Goal: Transaction & Acquisition: Obtain resource

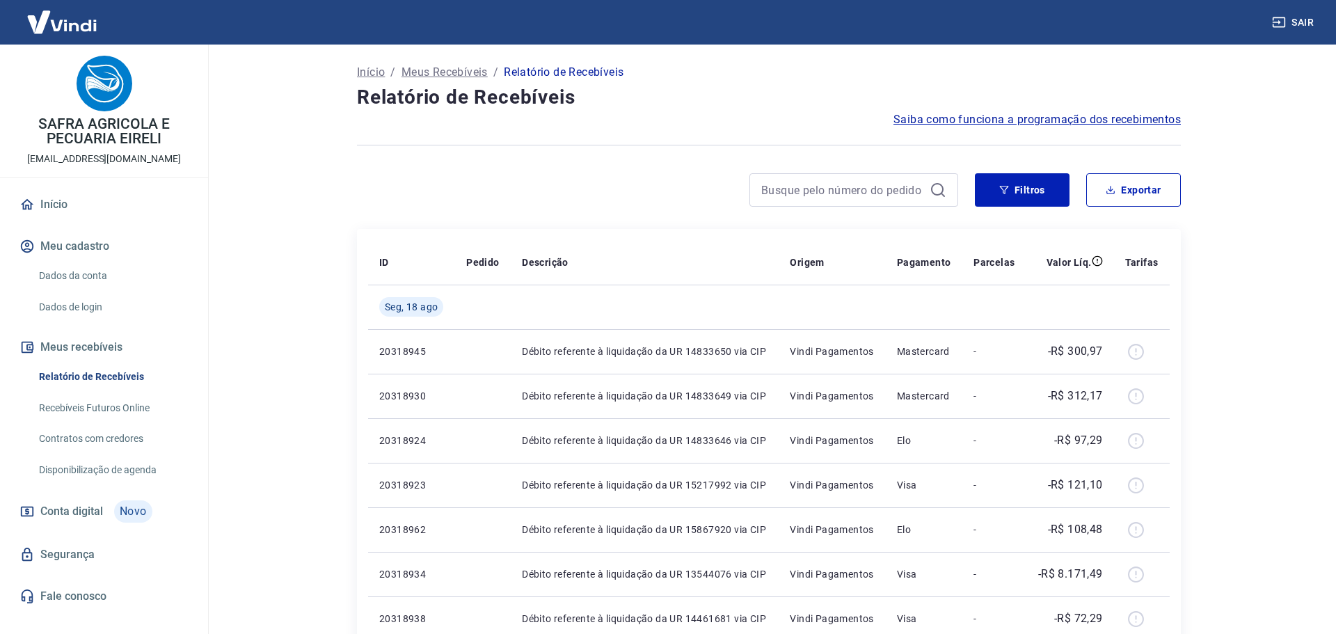
click at [1016, 186] on button "Filtros" at bounding box center [1017, 189] width 95 height 33
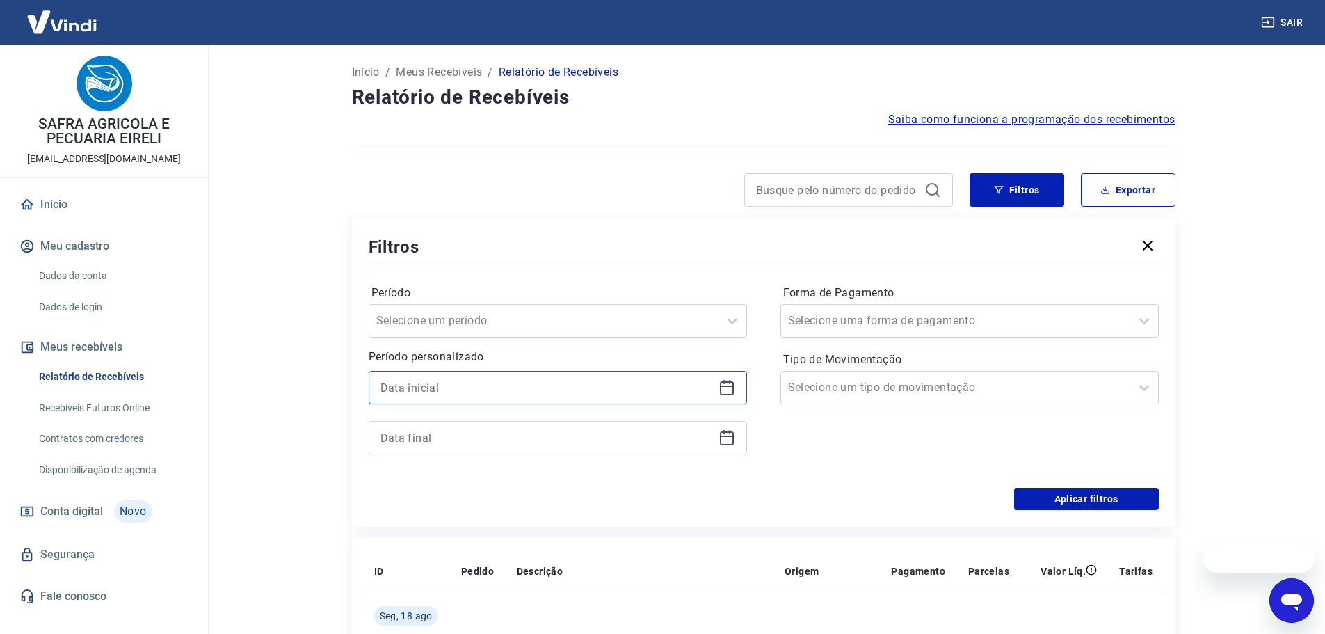
click at [520, 382] on input at bounding box center [546, 387] width 332 height 21
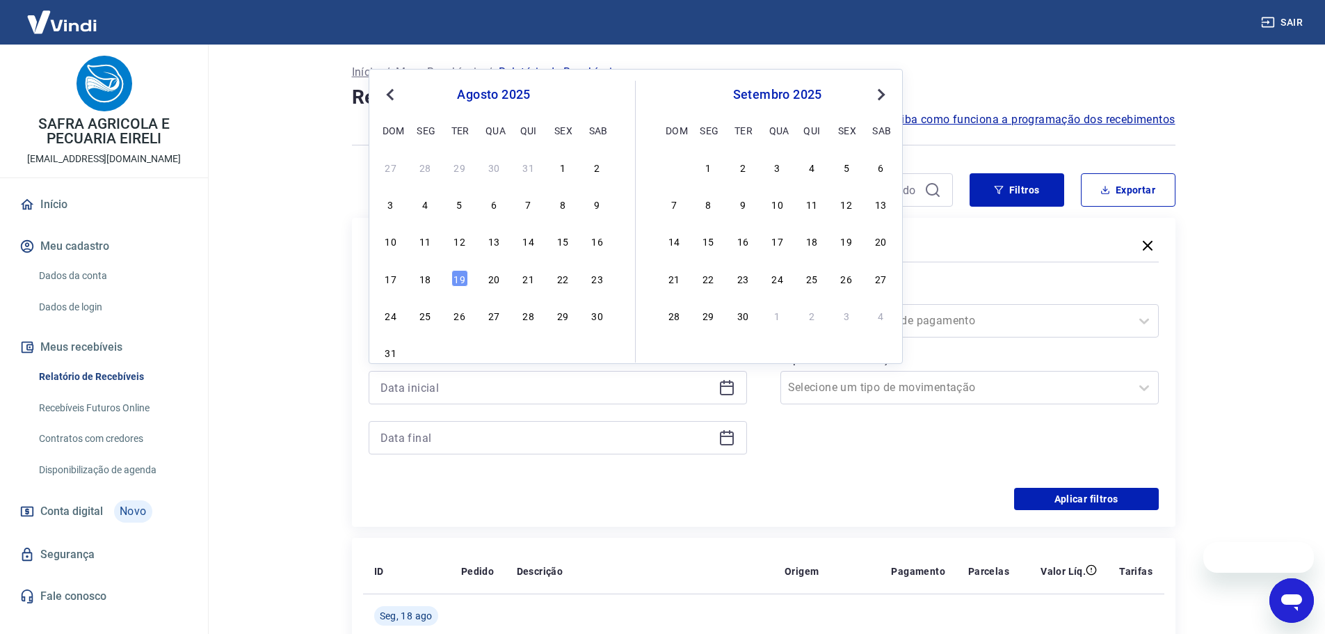
drag, startPoint x: 431, startPoint y: 278, endPoint x: 445, endPoint y: 441, distance: 164.1
click at [431, 278] on div "18" at bounding box center [425, 278] width 17 height 17
type input "18/08/2025"
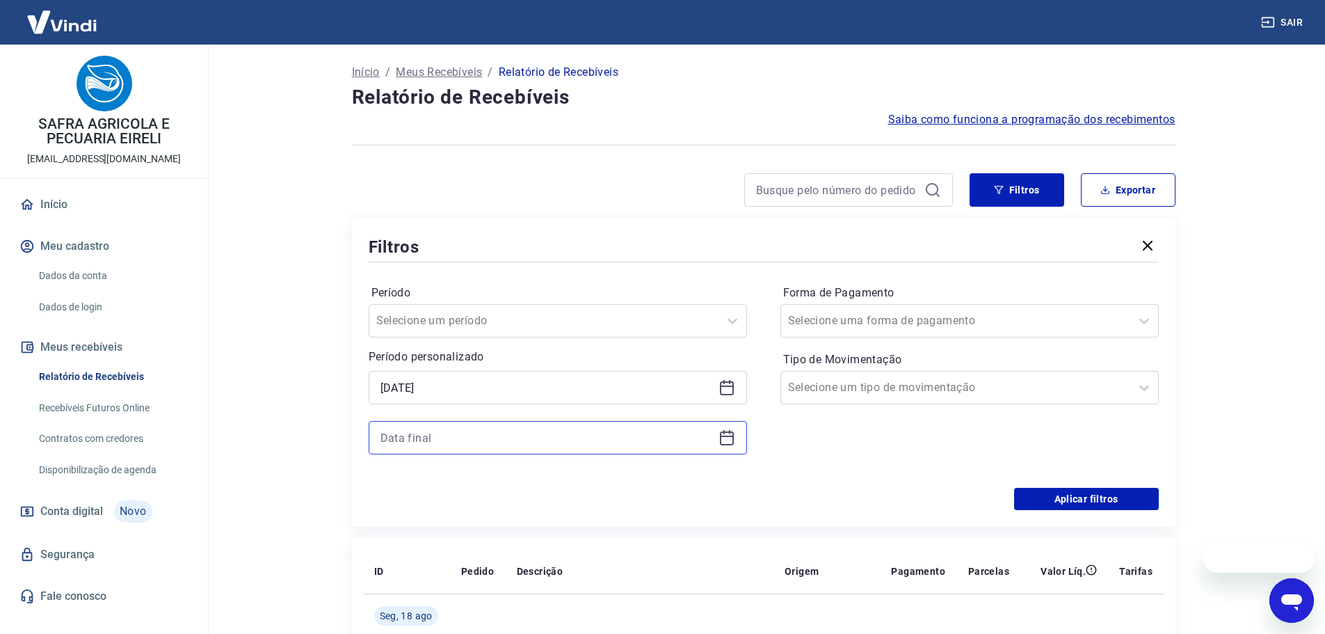
click at [444, 442] on input at bounding box center [546, 437] width 332 height 21
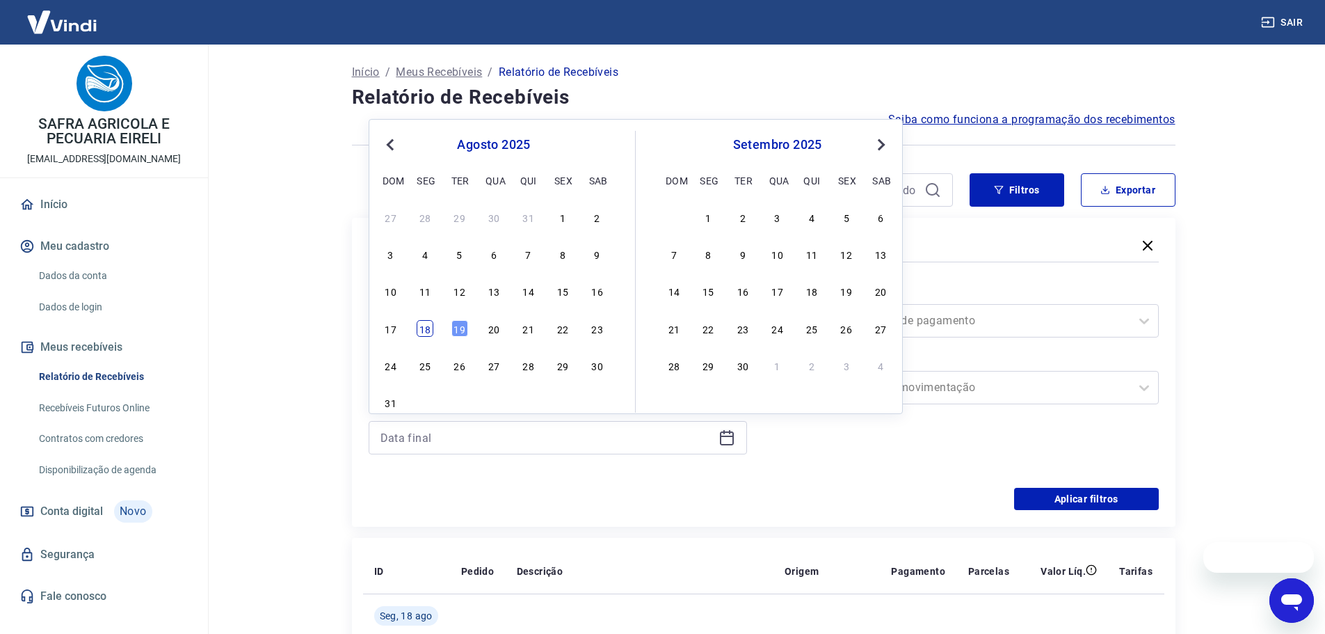
click at [423, 330] on div "18" at bounding box center [425, 328] width 17 height 17
type input "18/08/2025"
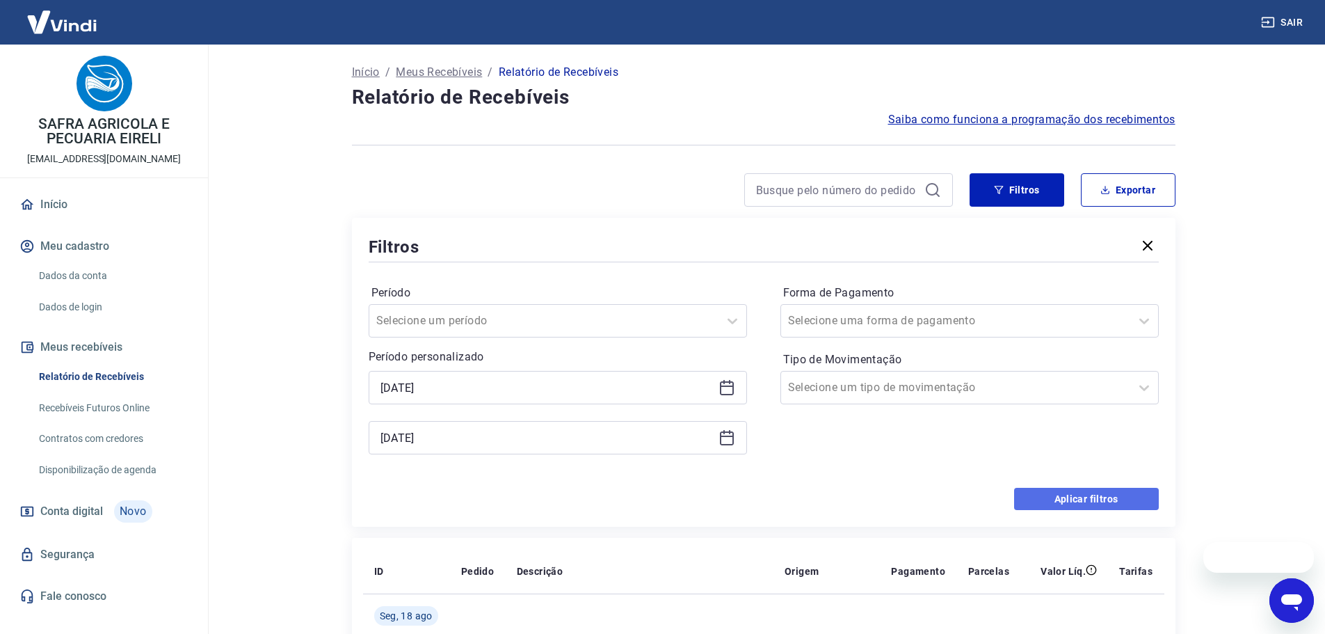
click at [1033, 493] on button "Aplicar filtros" at bounding box center [1086, 499] width 145 height 22
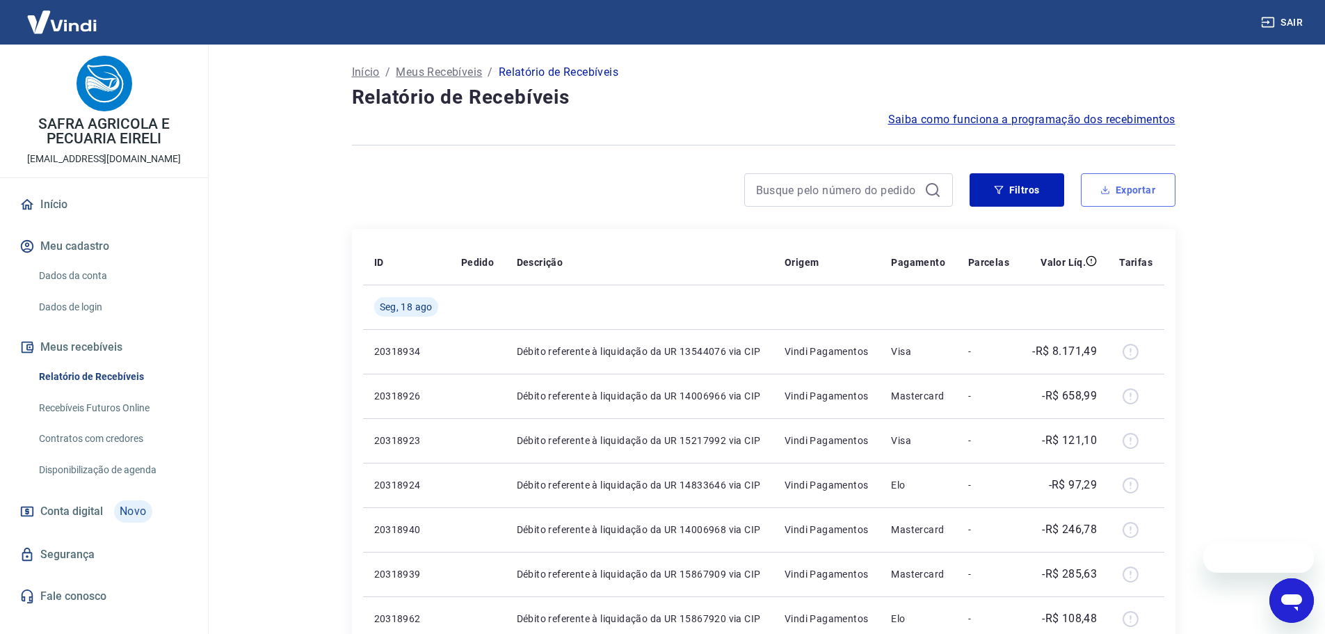
click at [1113, 186] on button "Exportar" at bounding box center [1128, 189] width 95 height 33
type input "18/08/2025"
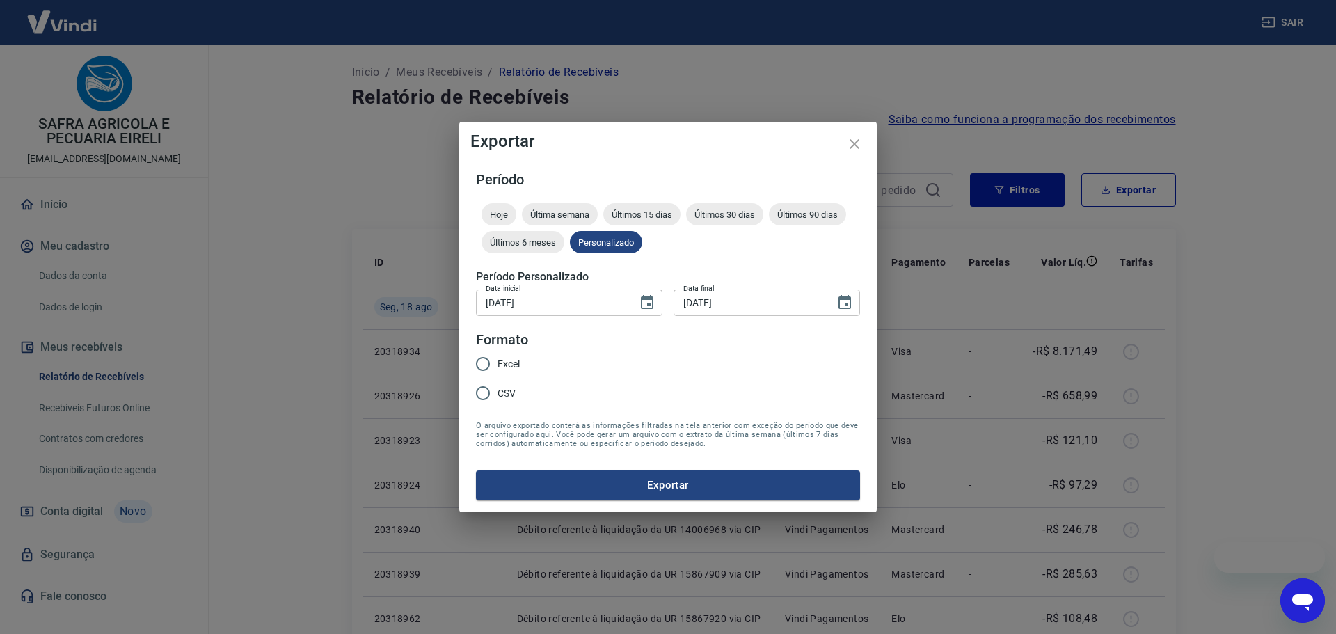
click at [478, 363] on input "Excel" at bounding box center [482, 363] width 29 height 29
radio input "true"
click at [589, 486] on button "Exportar" at bounding box center [668, 484] width 384 height 29
